Goal: Task Accomplishment & Management: Complete application form

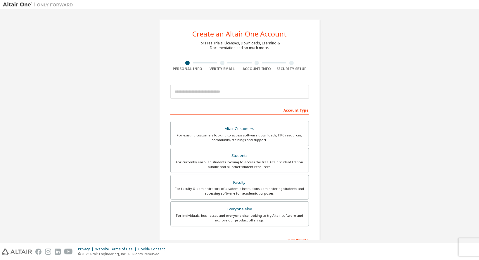
click at [197, 86] on input "email" at bounding box center [240, 92] width 139 height 14
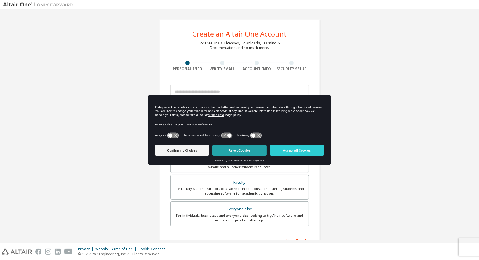
click at [233, 150] on button "Reject Cookies" at bounding box center [240, 150] width 54 height 11
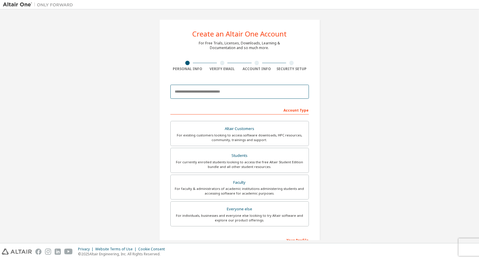
click at [204, 91] on input "email" at bounding box center [240, 92] width 139 height 14
type input "**********"
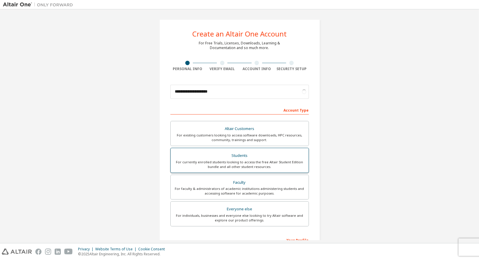
click at [244, 166] on div "For currently enrolled students looking to access the free Altair Student Editi…" at bounding box center [239, 164] width 131 height 9
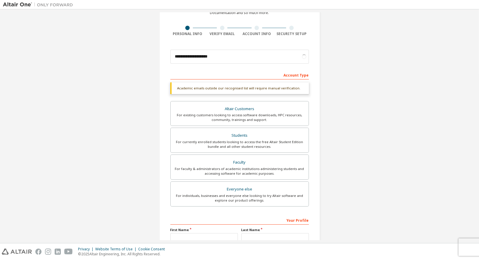
scroll to position [38, 0]
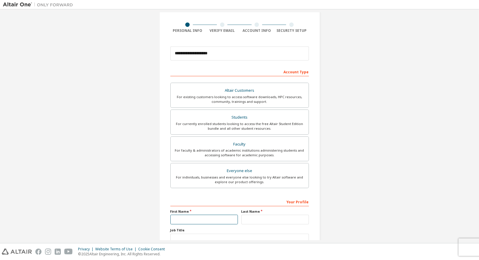
click at [200, 220] on input "text" at bounding box center [205, 220] width 68 height 10
type input "******"
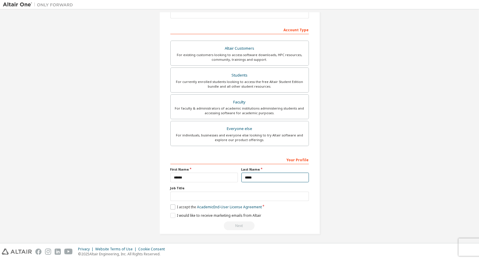
type input "*****"
click at [179, 206] on label "I accept the Academic End-User License Agreement" at bounding box center [217, 207] width 92 height 5
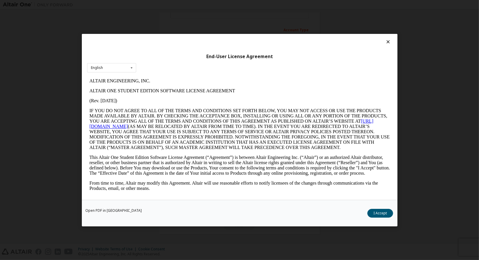
scroll to position [0, 0]
click at [387, 45] on div at bounding box center [239, 43] width 305 height 8
click at [387, 44] on icon at bounding box center [388, 41] width 6 height 5
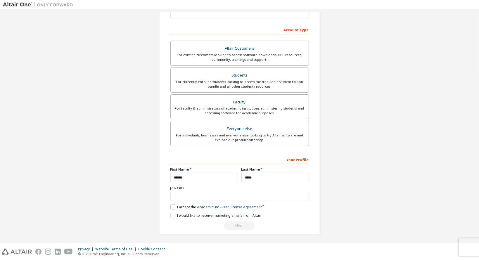
click at [171, 206] on label "I accept the Academic End-User License Agreement" at bounding box center [217, 207] width 92 height 5
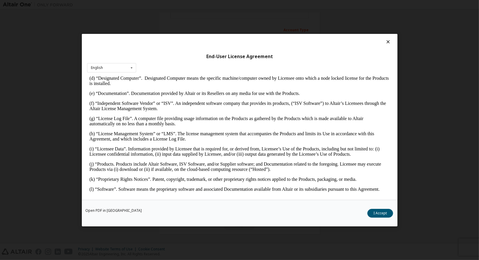
scroll to position [182, 0]
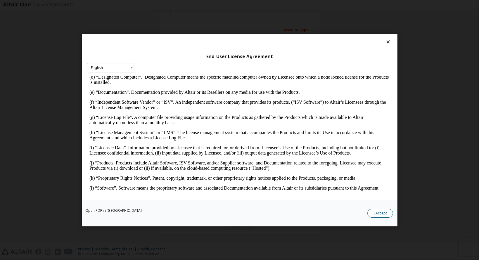
click at [379, 212] on button "I Accept" at bounding box center [381, 213] width 26 height 9
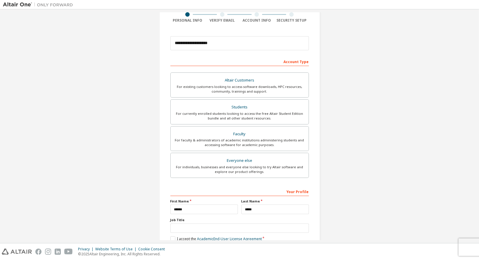
scroll to position [80, 0]
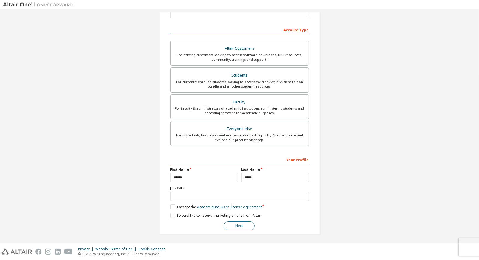
click at [236, 225] on button "Next" at bounding box center [239, 226] width 31 height 9
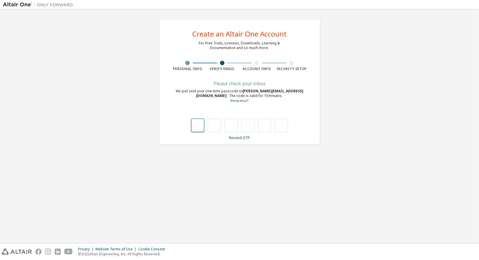
scroll to position [0, 0]
type input "*"
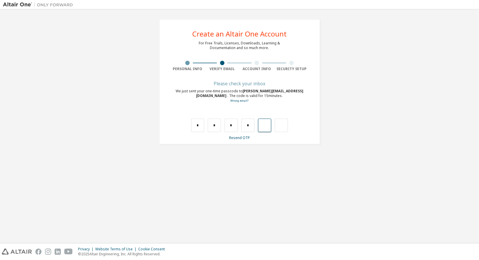
type input "*"
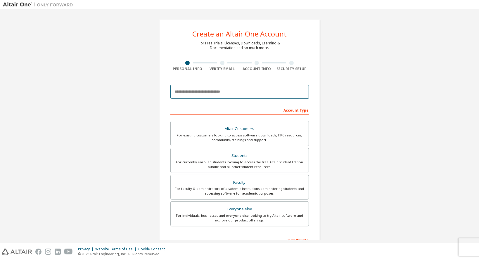
click at [197, 86] on input "email" at bounding box center [240, 92] width 139 height 14
type input "**********"
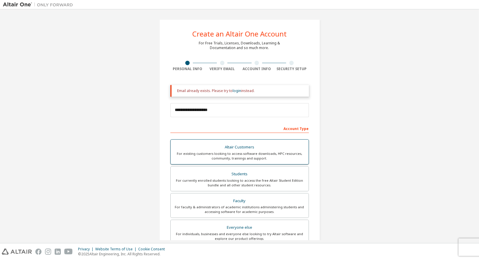
click at [269, 157] on div "For existing customers looking to access software downloads, HPC resources, com…" at bounding box center [239, 155] width 131 height 9
click at [251, 174] on div "Students" at bounding box center [239, 174] width 131 height 8
click at [236, 94] on div "Email already exists. Please try to login instead." at bounding box center [240, 91] width 139 height 12
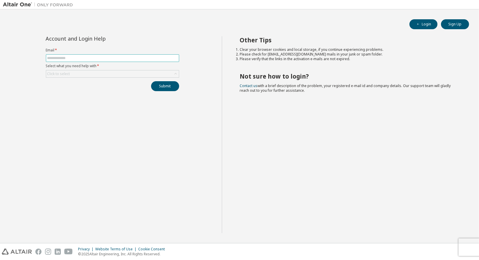
click at [95, 59] on input "text" at bounding box center [112, 58] width 130 height 5
click at [87, 73] on div "Click to select" at bounding box center [112, 73] width 133 height 7
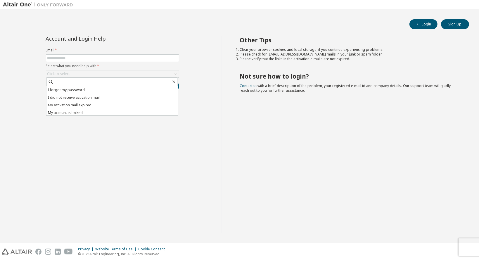
click at [115, 145] on div "Account and Login Help Email * Select what you need help with * Click to select…" at bounding box center [112, 134] width 219 height 197
